Goal: Transaction & Acquisition: Purchase product/service

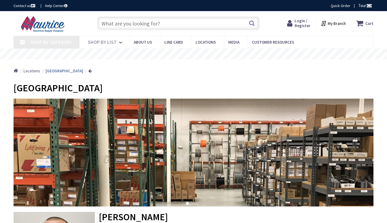
type input "[STREET_ADDRESS]"
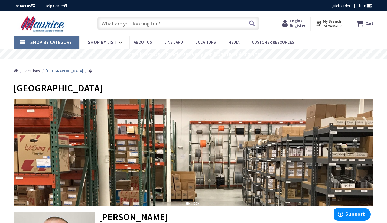
click at [131, 21] on input "text" at bounding box center [178, 23] width 162 height 14
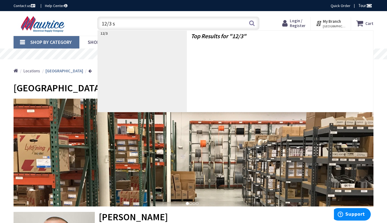
type input "12/3 sj"
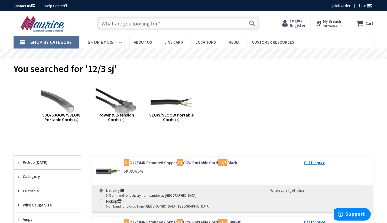
click at [56, 114] on span "SJO/SJOOW/SJEOW Portable Cords" at bounding box center [61, 117] width 38 height 10
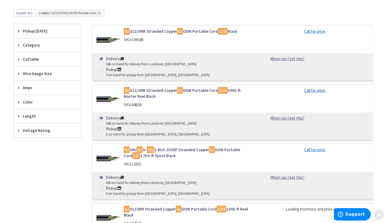
scroll to position [145, 0]
